Goal: Find specific fact: Find specific fact

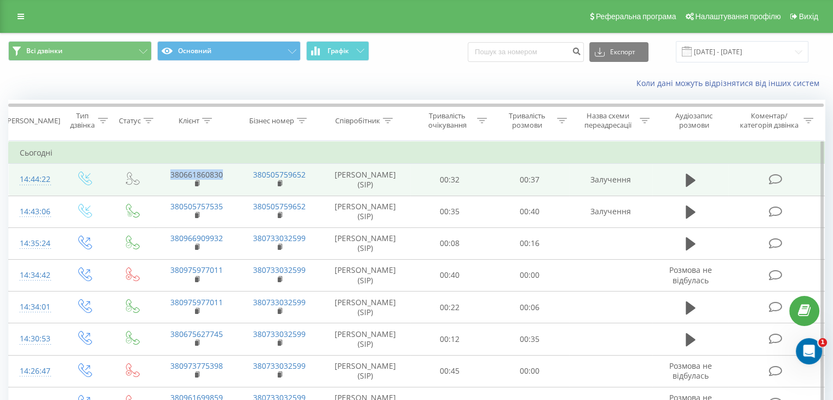
drag, startPoint x: 169, startPoint y: 169, endPoint x: 227, endPoint y: 170, distance: 58.6
click at [227, 170] on td "380661860830" at bounding box center [196, 180] width 83 height 32
copy link "380661860830"
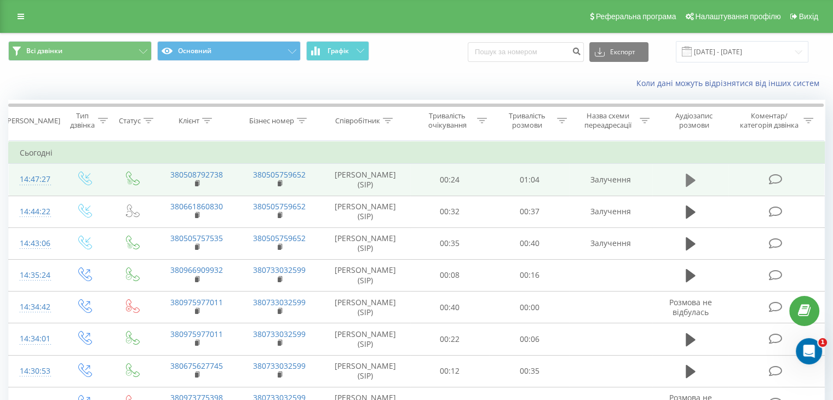
click at [691, 175] on icon at bounding box center [691, 180] width 10 height 15
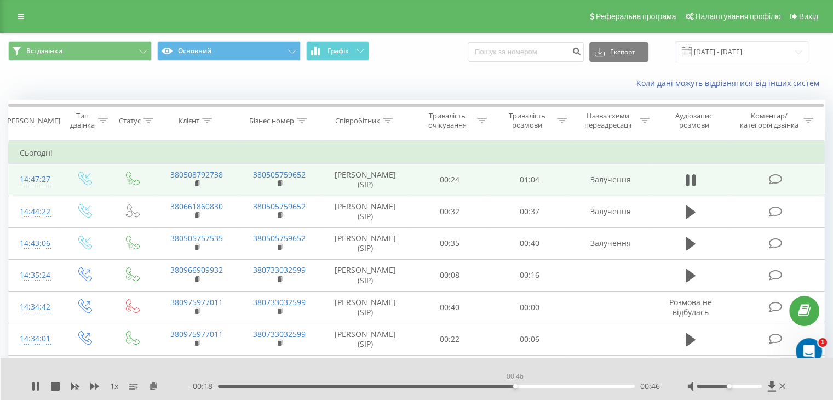
click at [515, 385] on div "00:46" at bounding box center [426, 386] width 417 height 3
click at [548, 386] on div "00:51" at bounding box center [426, 386] width 417 height 3
click at [556, 384] on div "00:00 01:05 01:05" at bounding box center [425, 386] width 470 height 11
click at [547, 385] on div "00:51" at bounding box center [426, 386] width 417 height 3
click at [35, 385] on icon at bounding box center [35, 386] width 7 height 9
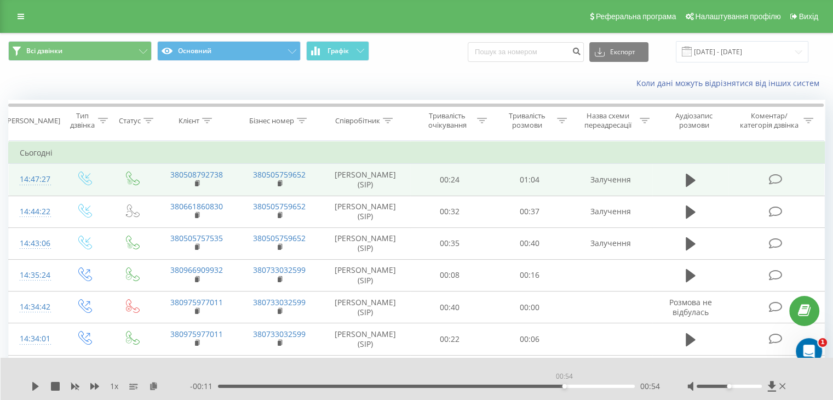
click at [564, 387] on div "00:54" at bounding box center [426, 386] width 417 height 3
click at [35, 384] on icon at bounding box center [35, 386] width 7 height 9
click at [31, 385] on icon at bounding box center [35, 386] width 9 height 9
click at [553, 385] on div "00:52" at bounding box center [426, 386] width 417 height 3
click at [36, 382] on icon at bounding box center [35, 386] width 9 height 9
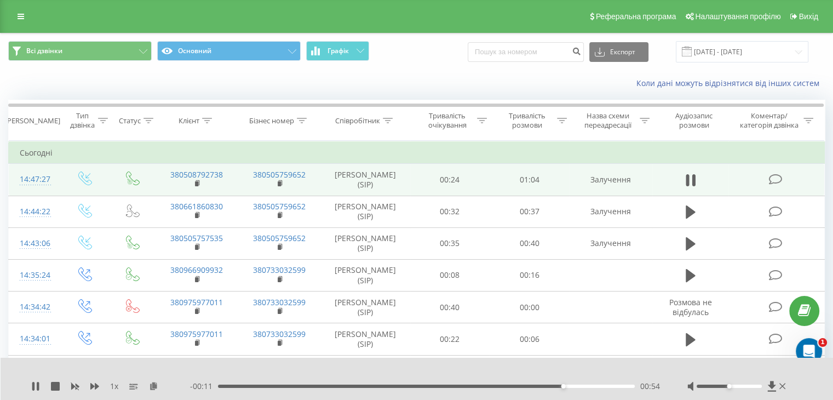
click at [114, 386] on span "1 x" at bounding box center [114, 386] width 8 height 11
click at [34, 387] on icon at bounding box center [33, 386] width 2 height 9
click at [538, 386] on div "00:56" at bounding box center [426, 386] width 417 height 3
click at [33, 385] on icon at bounding box center [35, 386] width 7 height 9
click at [570, 386] on div "00:55" at bounding box center [426, 386] width 417 height 3
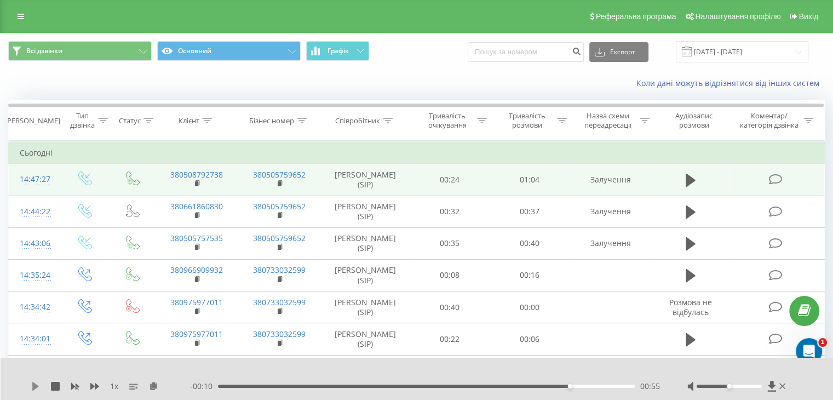
click at [36, 382] on icon at bounding box center [35, 386] width 9 height 9
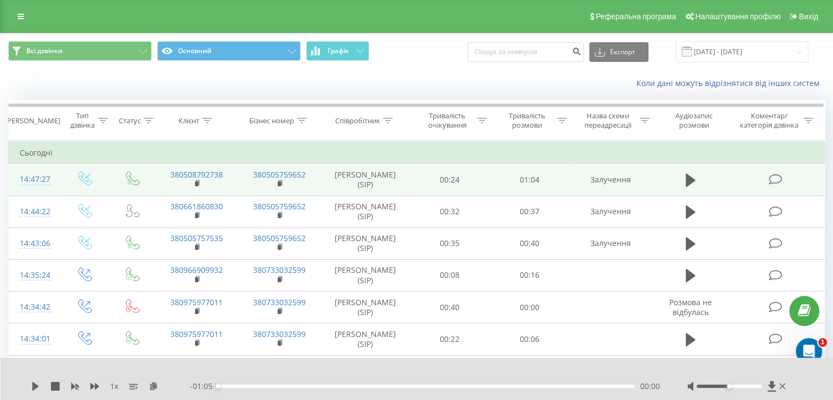
click at [551, 385] on div "00:00" at bounding box center [426, 386] width 417 height 3
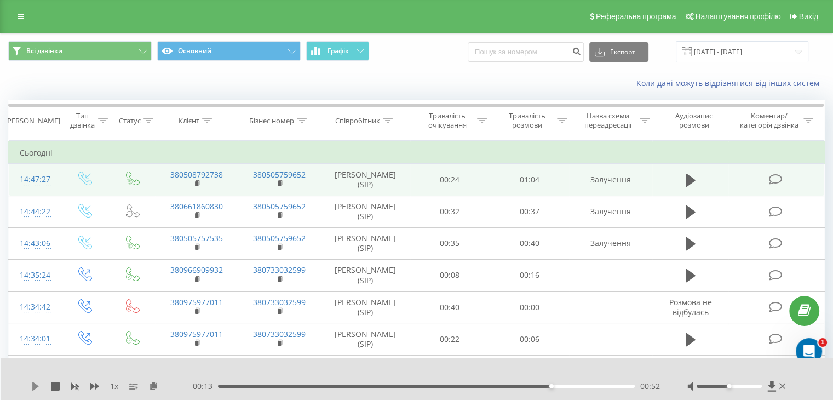
click at [34, 386] on icon at bounding box center [35, 386] width 7 height 9
click at [115, 388] on span "1 x" at bounding box center [114, 386] width 8 height 11
click at [74, 386] on icon at bounding box center [75, 386] width 9 height 9
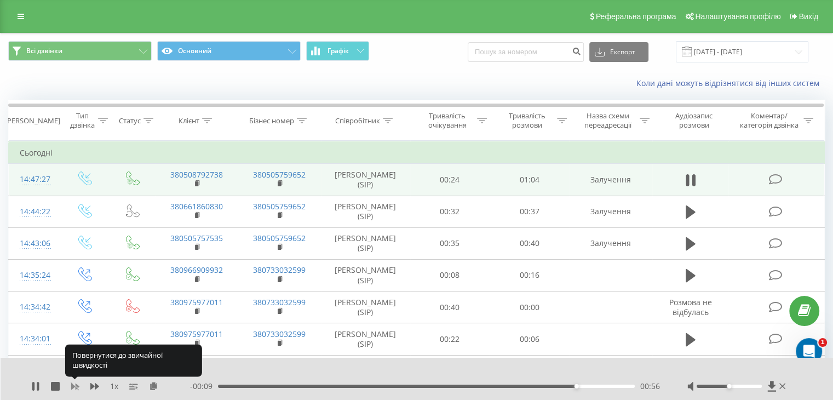
click at [74, 386] on icon at bounding box center [75, 387] width 8 height 7
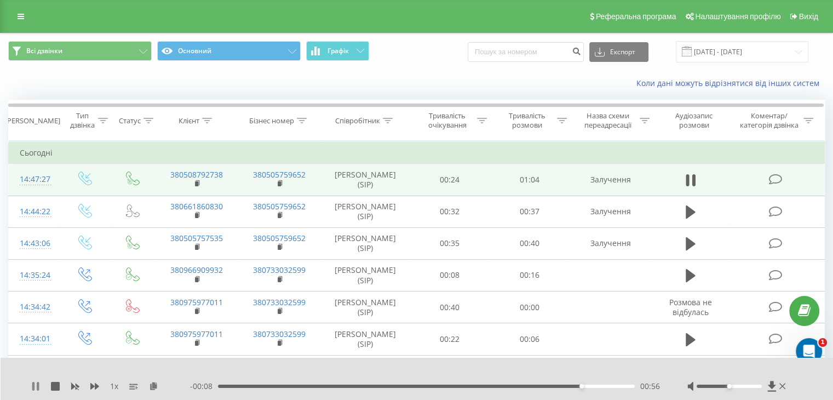
click at [37, 388] on icon at bounding box center [38, 386] width 2 height 9
click at [37, 388] on icon at bounding box center [35, 386] width 9 height 9
click at [37, 388] on icon at bounding box center [38, 386] width 2 height 9
